Goal: Task Accomplishment & Management: Complete application form

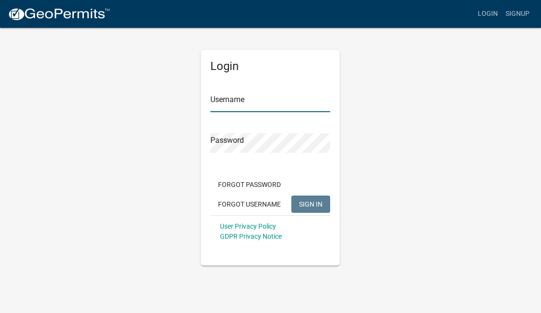
type input "Klsmith"
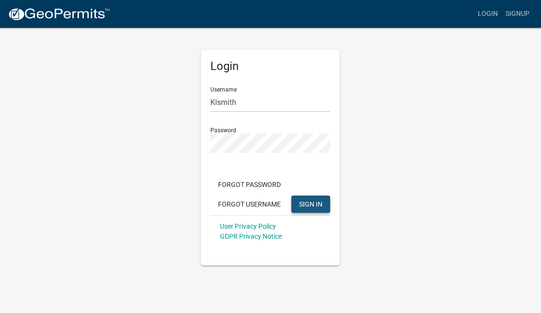
click at [317, 205] on span "SIGN IN" at bounding box center [311, 204] width 24 height 8
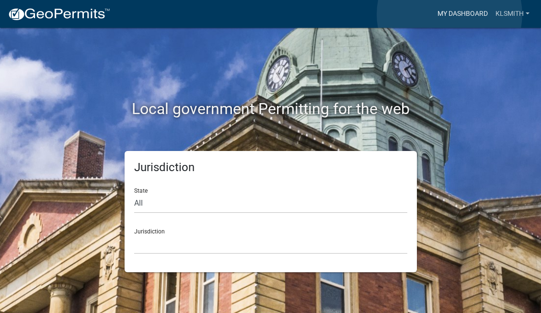
click at [450, 14] on link "My Dashboard" at bounding box center [463, 14] width 58 height 18
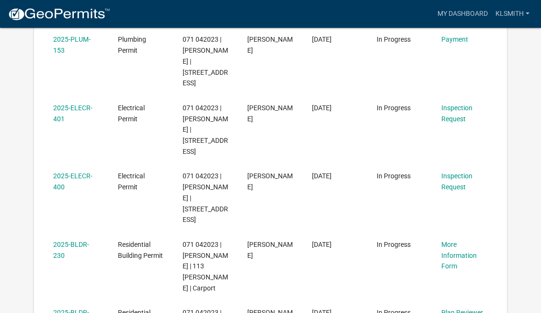
scroll to position [292, 0]
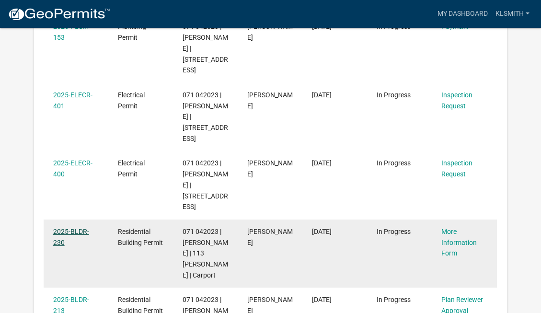
click at [77, 228] on link "2025-BLDR-230" at bounding box center [71, 237] width 36 height 19
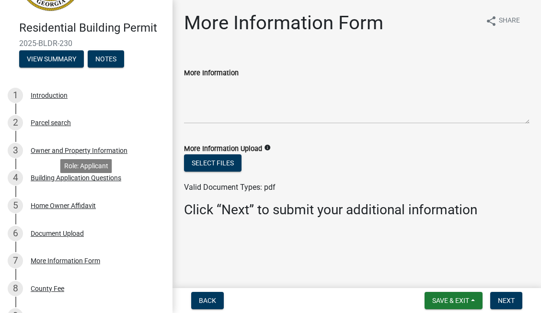
scroll to position [71, 0]
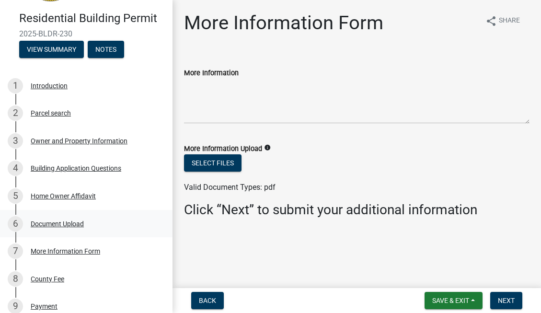
click at [65, 223] on div "Document Upload" at bounding box center [57, 224] width 53 height 7
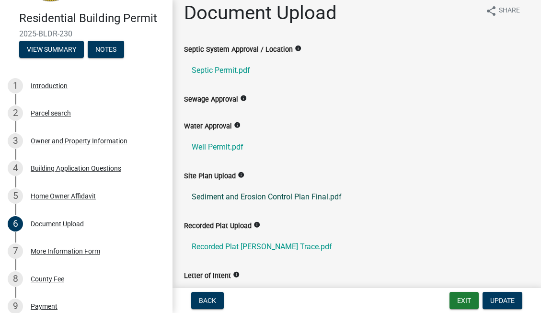
scroll to position [8, 0]
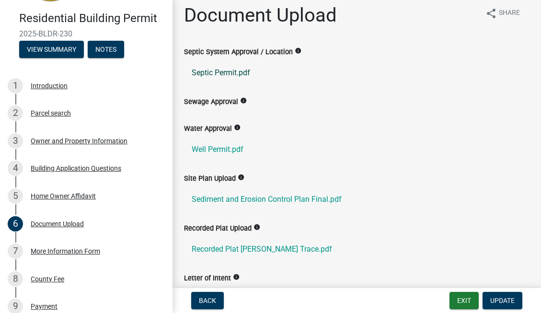
click at [218, 73] on link "Septic Permit.pdf" at bounding box center [357, 72] width 346 height 23
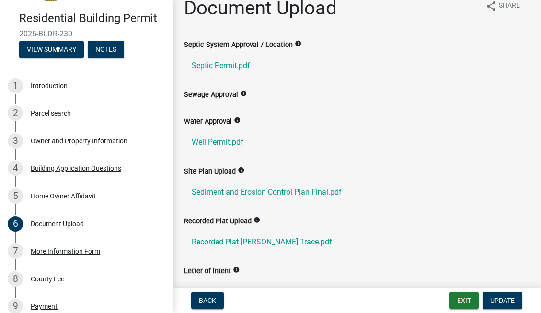
scroll to position [0, 0]
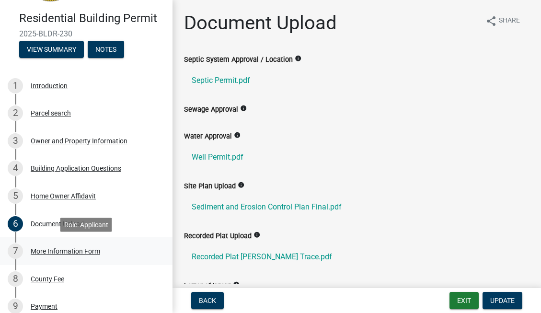
click at [68, 252] on div "More Information Form" at bounding box center [66, 251] width 70 height 7
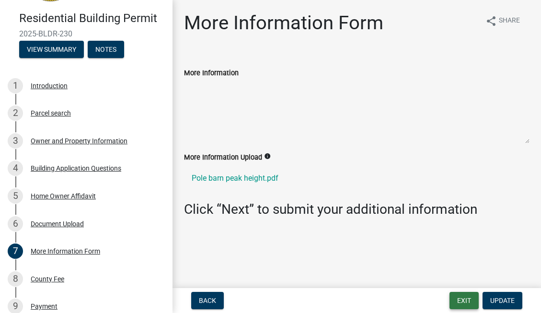
click at [467, 304] on button "Exit" at bounding box center [464, 300] width 29 height 17
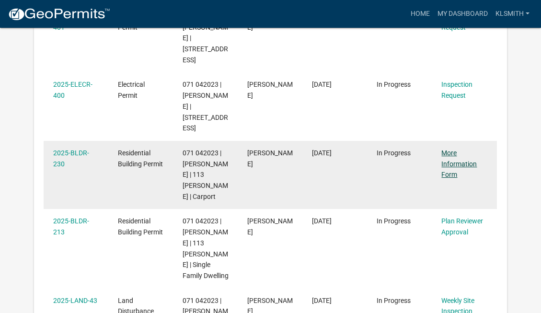
scroll to position [371, 0]
click at [457, 149] on link "More Information Form" at bounding box center [459, 164] width 35 height 30
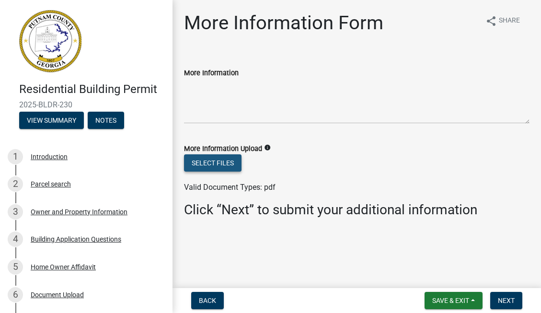
click at [218, 163] on button "Select files" at bounding box center [213, 162] width 58 height 17
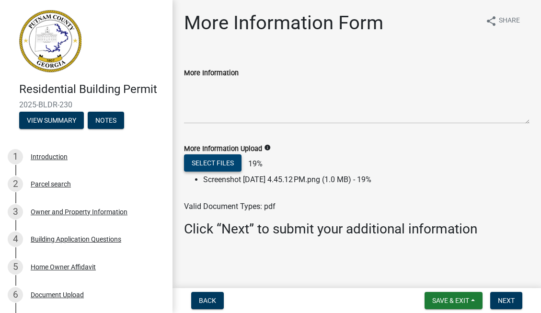
click at [205, 163] on button "Select files" at bounding box center [213, 162] width 58 height 17
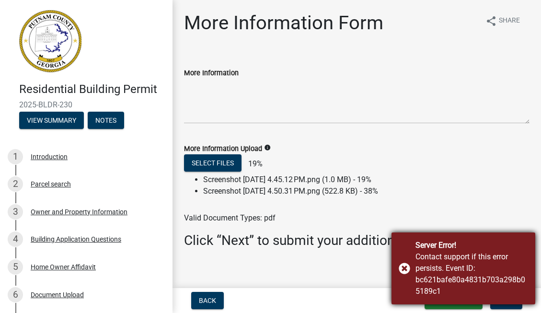
click at [406, 268] on div "Server Error! Contact support if this error persists. Event ID: bc621bafe80a483…" at bounding box center [464, 269] width 144 height 72
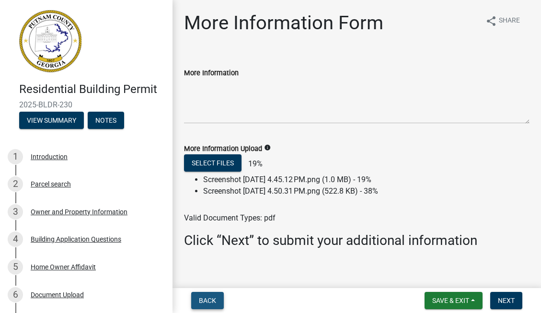
click at [214, 297] on span "Back" at bounding box center [207, 301] width 17 height 8
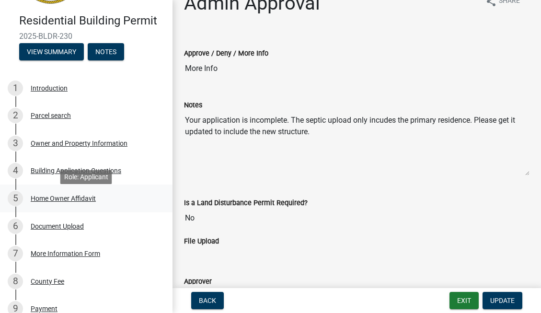
scroll to position [70, 0]
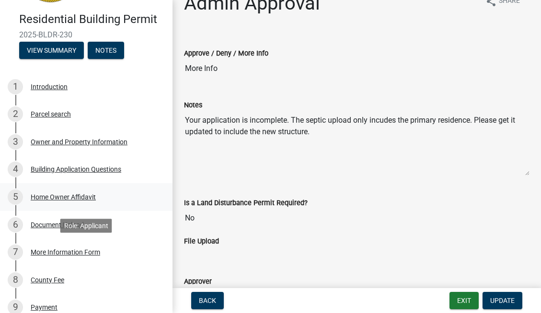
click at [46, 256] on div "More Information Form" at bounding box center [66, 252] width 70 height 7
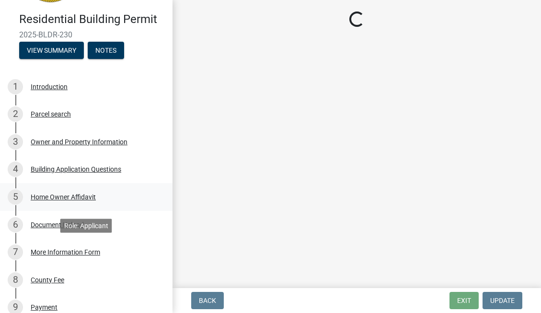
scroll to position [0, 0]
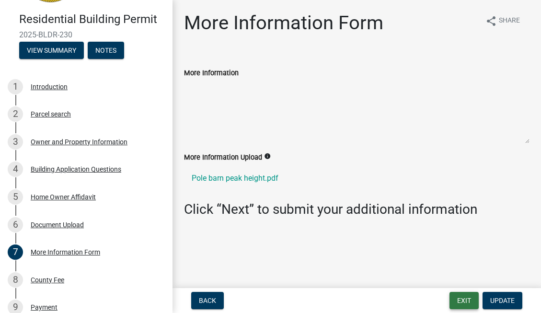
click at [461, 298] on button "Exit" at bounding box center [464, 300] width 29 height 17
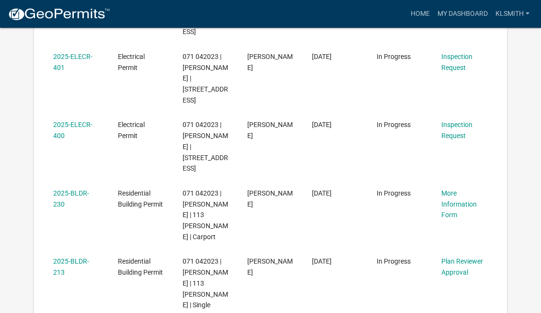
scroll to position [348, 0]
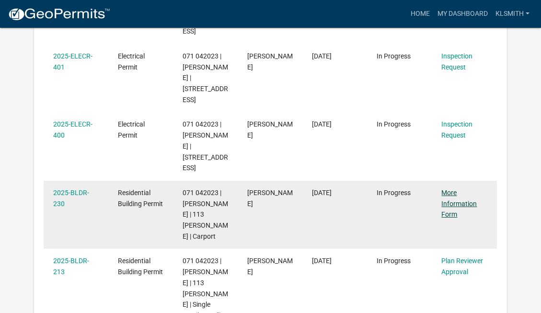
click at [452, 189] on link "More Information Form" at bounding box center [459, 204] width 35 height 30
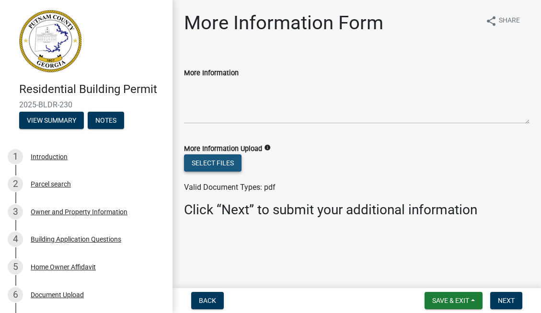
click at [225, 162] on button "Select files" at bounding box center [213, 162] width 58 height 17
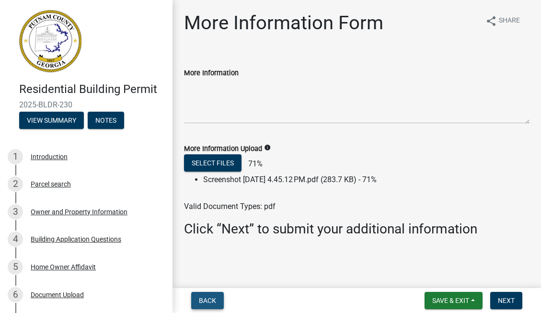
click at [210, 297] on span "Back" at bounding box center [207, 301] width 17 height 8
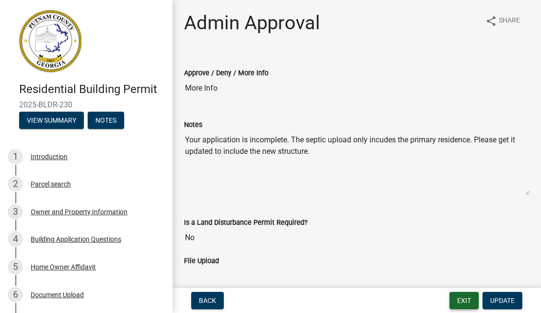
click at [465, 298] on button "Exit" at bounding box center [464, 300] width 29 height 17
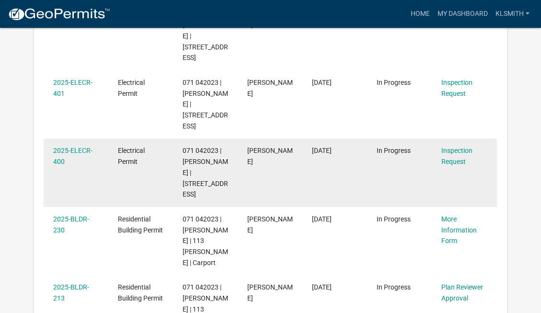
scroll to position [303, 0]
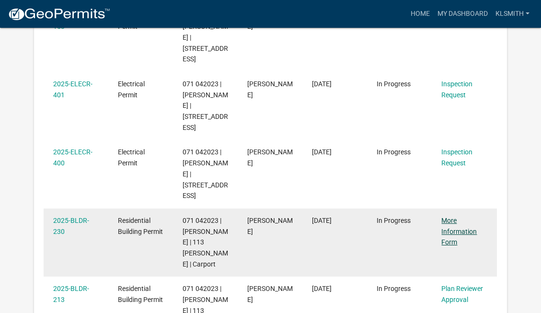
click at [458, 217] on link "More Information Form" at bounding box center [459, 232] width 35 height 30
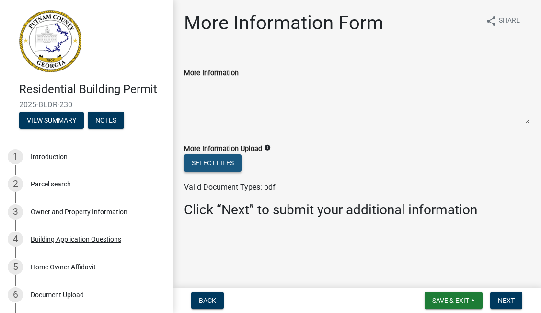
click at [231, 164] on button "Select files" at bounding box center [213, 162] width 58 height 17
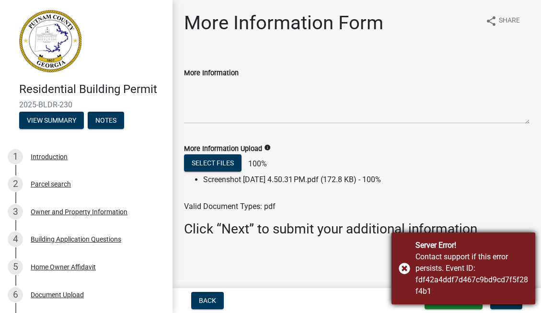
click at [403, 268] on div "Server Error! Contact support if this error persists. Event ID: fdf42a4ddf7d467…" at bounding box center [464, 269] width 144 height 72
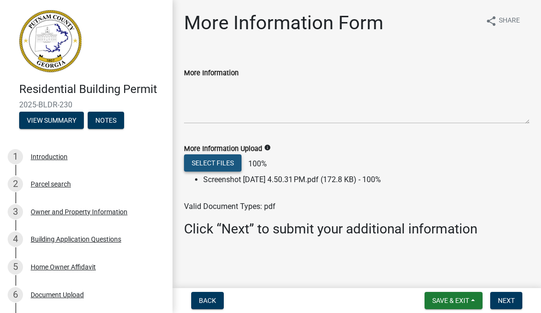
click at [205, 164] on button "Select files" at bounding box center [213, 162] width 58 height 17
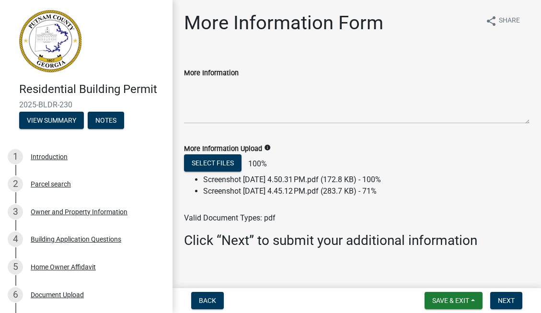
click at [254, 188] on li "Screenshot [DATE] 4.45.12 PM.pdf (283.7 KB) - 71%" at bounding box center [366, 192] width 327 height 12
click at [397, 192] on li "Screenshot [DATE] 4.45.12 PM.pdf (283.7 KB) - 71%" at bounding box center [366, 192] width 327 height 12
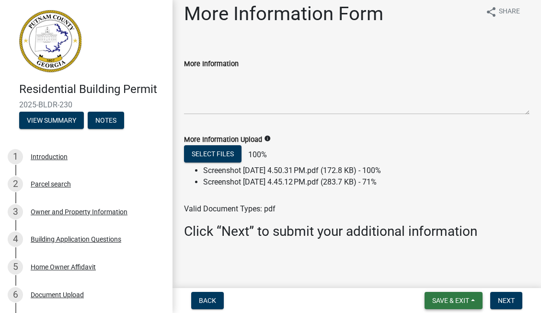
click at [472, 300] on button "Save & Exit" at bounding box center [454, 300] width 58 height 17
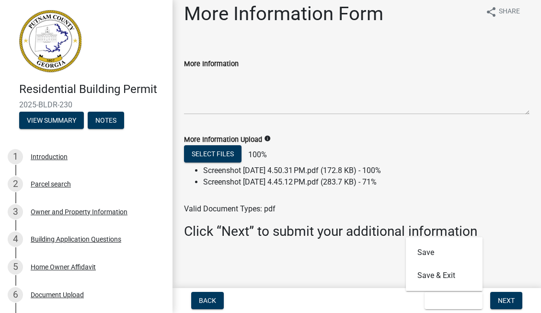
click at [366, 273] on main "More Information Form share Share More Information More Information Upload info…" at bounding box center [357, 142] width 369 height 284
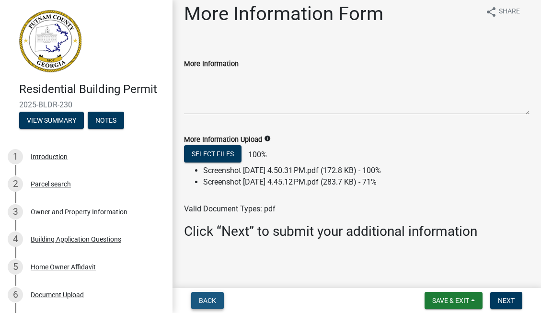
click at [212, 301] on span "Back" at bounding box center [207, 301] width 17 height 8
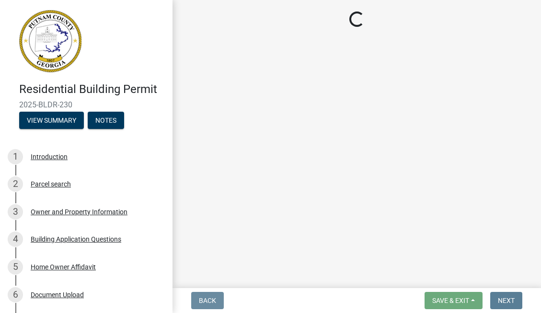
scroll to position [0, 0]
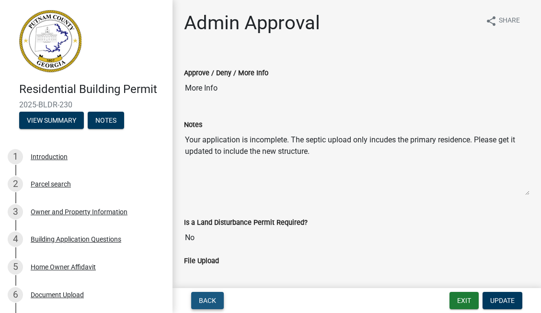
click at [213, 300] on span "Back" at bounding box center [207, 301] width 17 height 8
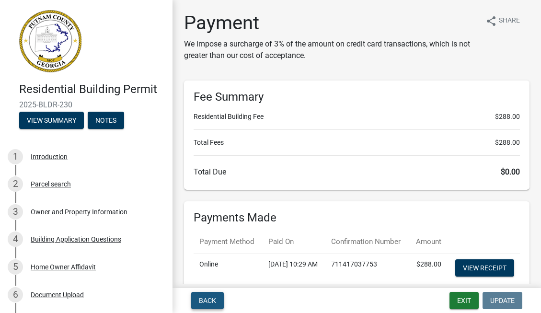
click at [209, 298] on span "Back" at bounding box center [207, 301] width 17 height 8
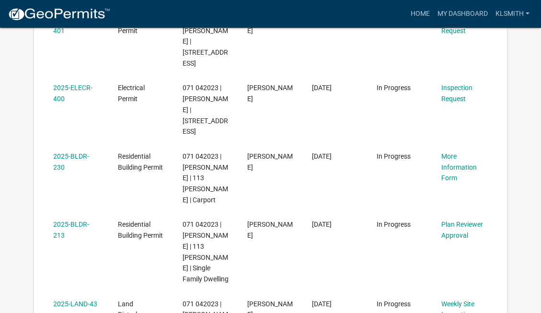
scroll to position [362, 0]
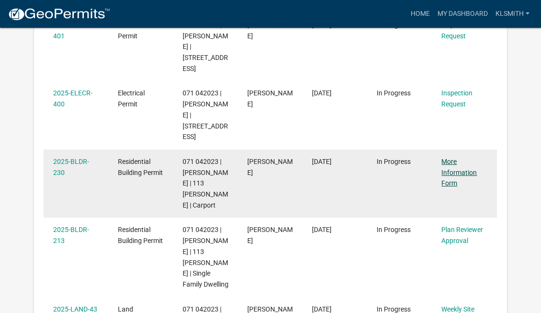
click at [457, 158] on link "More Information Form" at bounding box center [459, 173] width 35 height 30
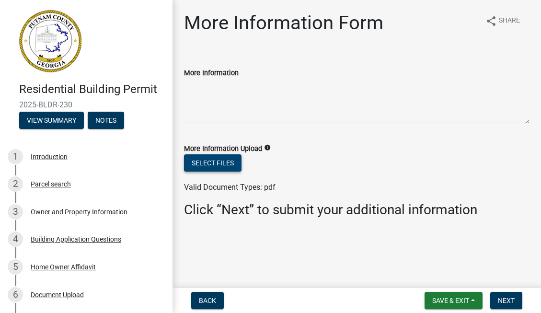
click at [215, 162] on button "Select files" at bounding box center [213, 162] width 58 height 17
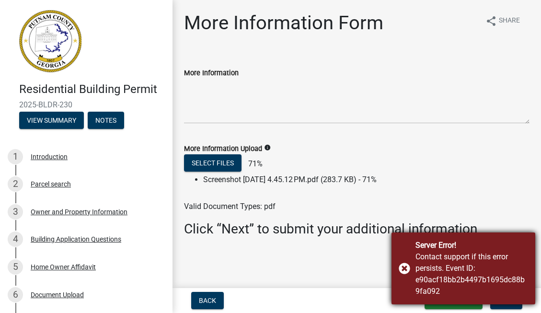
click at [406, 268] on div "Server Error! Contact support if this error persists. Event ID: e90acf18bb2b449…" at bounding box center [464, 269] width 144 height 72
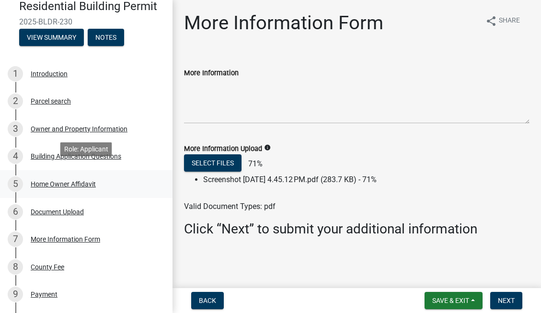
scroll to position [92, 0]
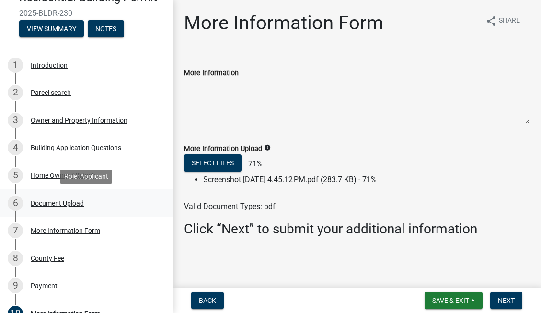
click at [51, 202] on div "Document Upload" at bounding box center [57, 203] width 53 height 7
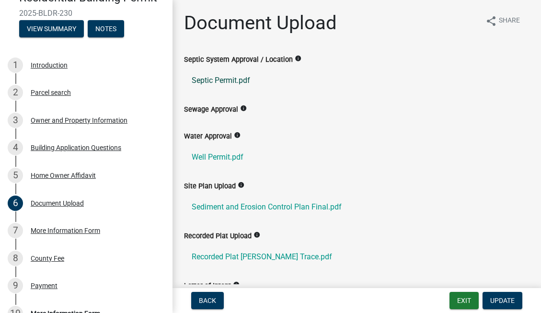
click at [244, 82] on link "Septic Permit.pdf" at bounding box center [357, 80] width 346 height 23
